Goal: Task Accomplishment & Management: Complete application form

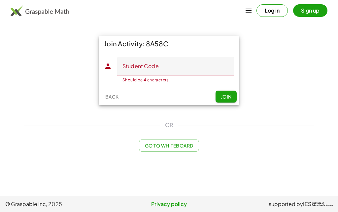
click at [313, 11] on button "Sign up" at bounding box center [310, 10] width 34 height 13
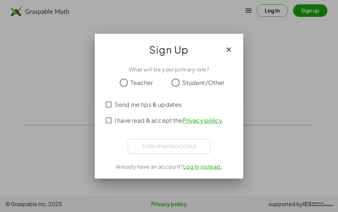
click at [228, 50] on icon "button" at bounding box center [229, 50] width 8 height 8
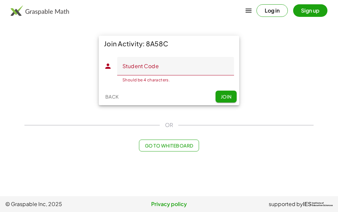
click at [261, 14] on button "Log in" at bounding box center [272, 10] width 31 height 13
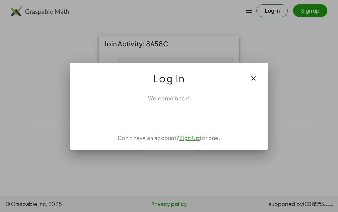
click at [252, 82] on icon "button" at bounding box center [254, 78] width 8 height 8
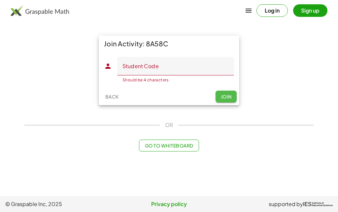
click at [229, 98] on span "Join" at bounding box center [226, 97] width 11 height 6
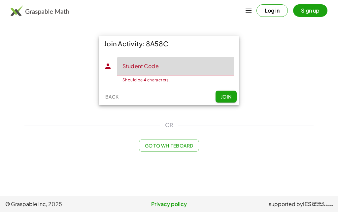
click at [158, 64] on input "Student Code" at bounding box center [175, 66] width 117 height 19
type input "****"
click at [230, 100] on button "Join" at bounding box center [226, 97] width 21 height 12
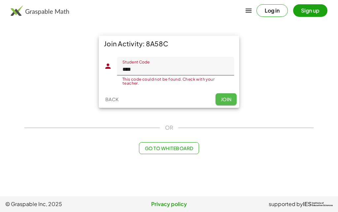
click at [228, 101] on span "Join" at bounding box center [226, 99] width 11 height 6
